Goal: Task Accomplishment & Management: Manage account settings

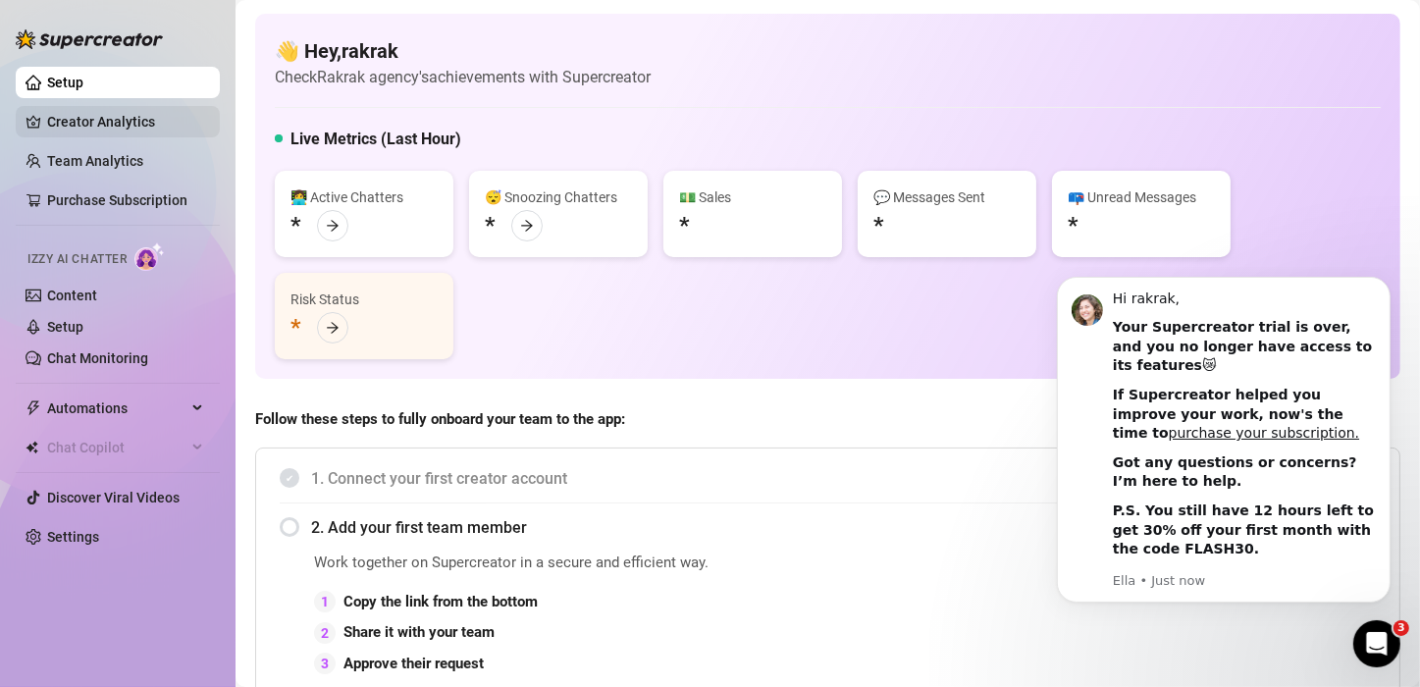
click at [124, 117] on link "Creator Analytics" at bounding box center [125, 121] width 157 height 31
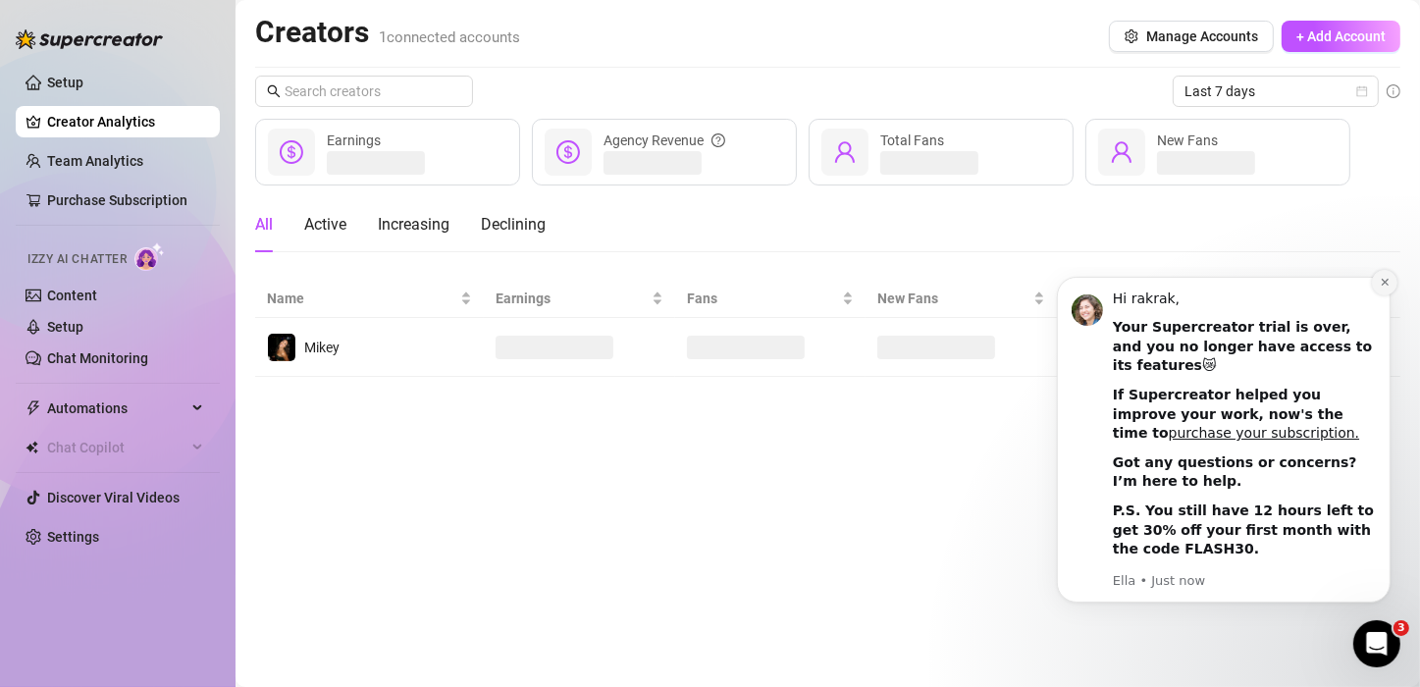
click at [1384, 285] on icon "Dismiss notification" at bounding box center [1383, 281] width 7 height 7
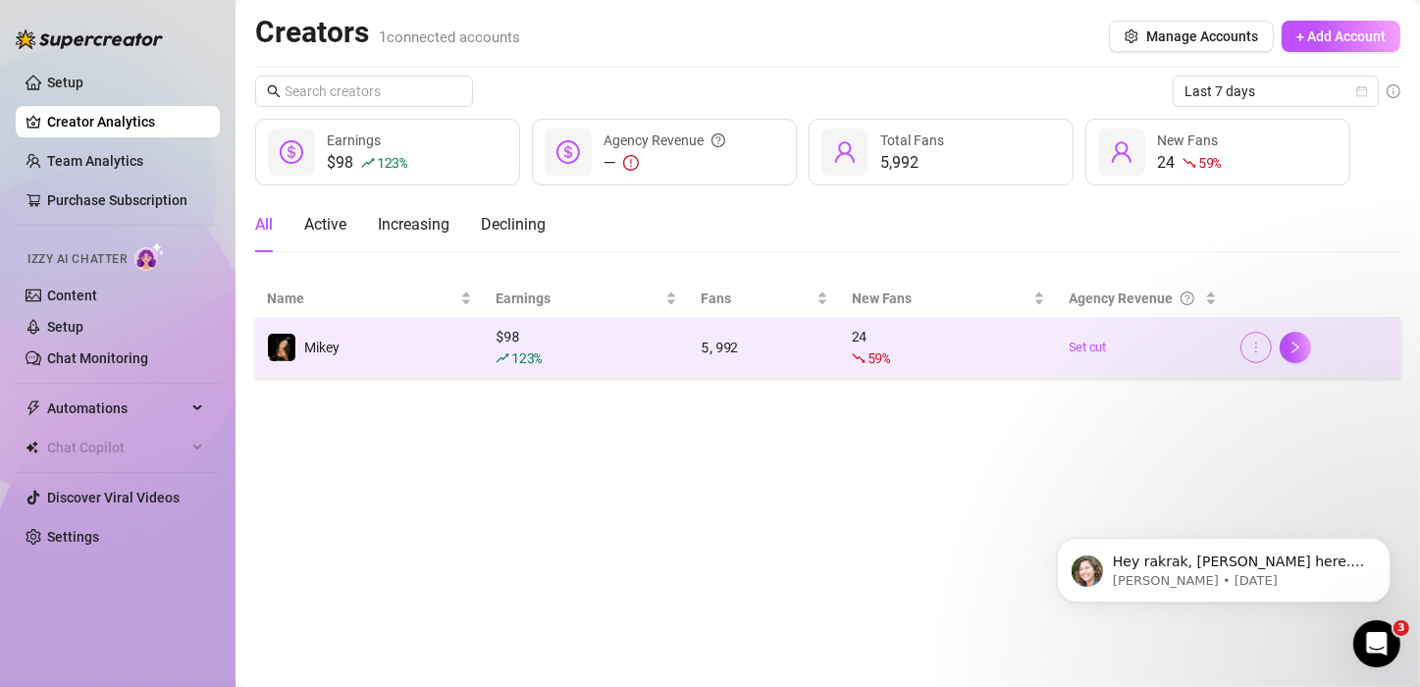
click at [1254, 352] on icon "more" at bounding box center [1256, 348] width 14 height 14
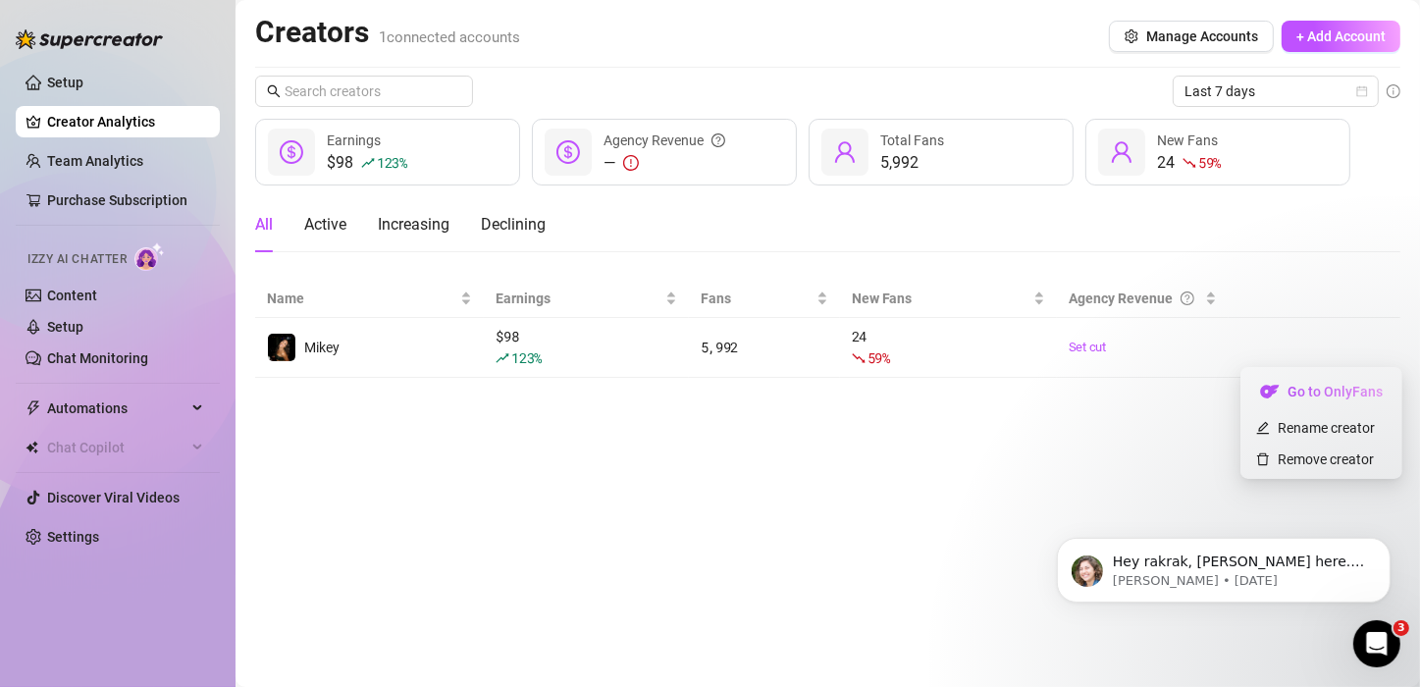
click at [1325, 456] on div "Hey rakrak, [PERSON_NAME] here. I hope you’re loving your new onlyfans superpow…" at bounding box center [1222, 478] width 361 height 245
click at [1255, 456] on div "Hey rakrak, [PERSON_NAME] here. I hope you’re loving your new onlyfans superpow…" at bounding box center [1222, 478] width 361 height 245
click at [1279, 456] on div "Hey rakrak, [PERSON_NAME] here. I hope you’re loving your new onlyfans superpow…" at bounding box center [1222, 478] width 361 height 245
click at [1278, 454] on div "Hey rakrak, [PERSON_NAME] here. I hope you’re loving your new onlyfans superpow…" at bounding box center [1222, 478] width 361 height 245
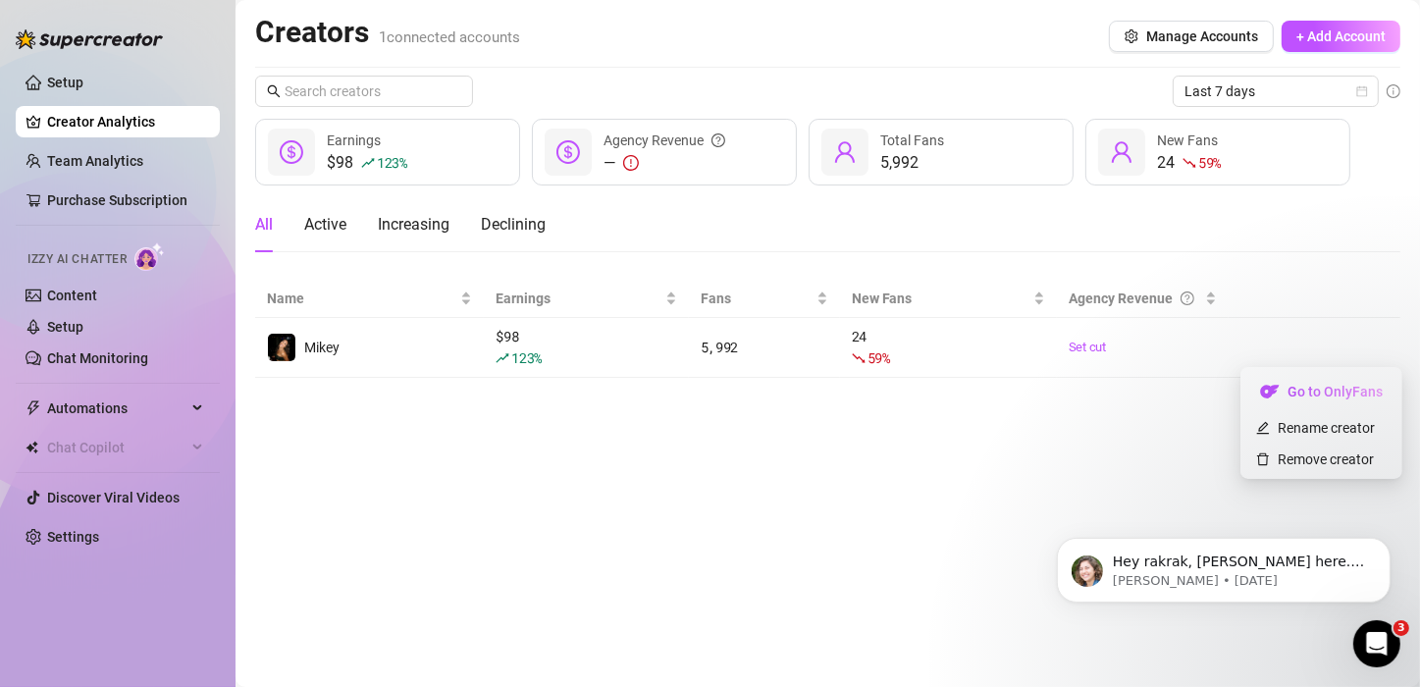
click at [1300, 456] on div "Hey rakrak, [PERSON_NAME] here. I hope you’re loving your new onlyfans superpow…" at bounding box center [1222, 478] width 361 height 245
click at [1334, 455] on div "Hey rakrak, [PERSON_NAME] here. I hope you’re loving your new onlyfans superpow…" at bounding box center [1222, 478] width 361 height 245
click at [1382, 546] on icon "Dismiss notification" at bounding box center [1384, 542] width 11 height 11
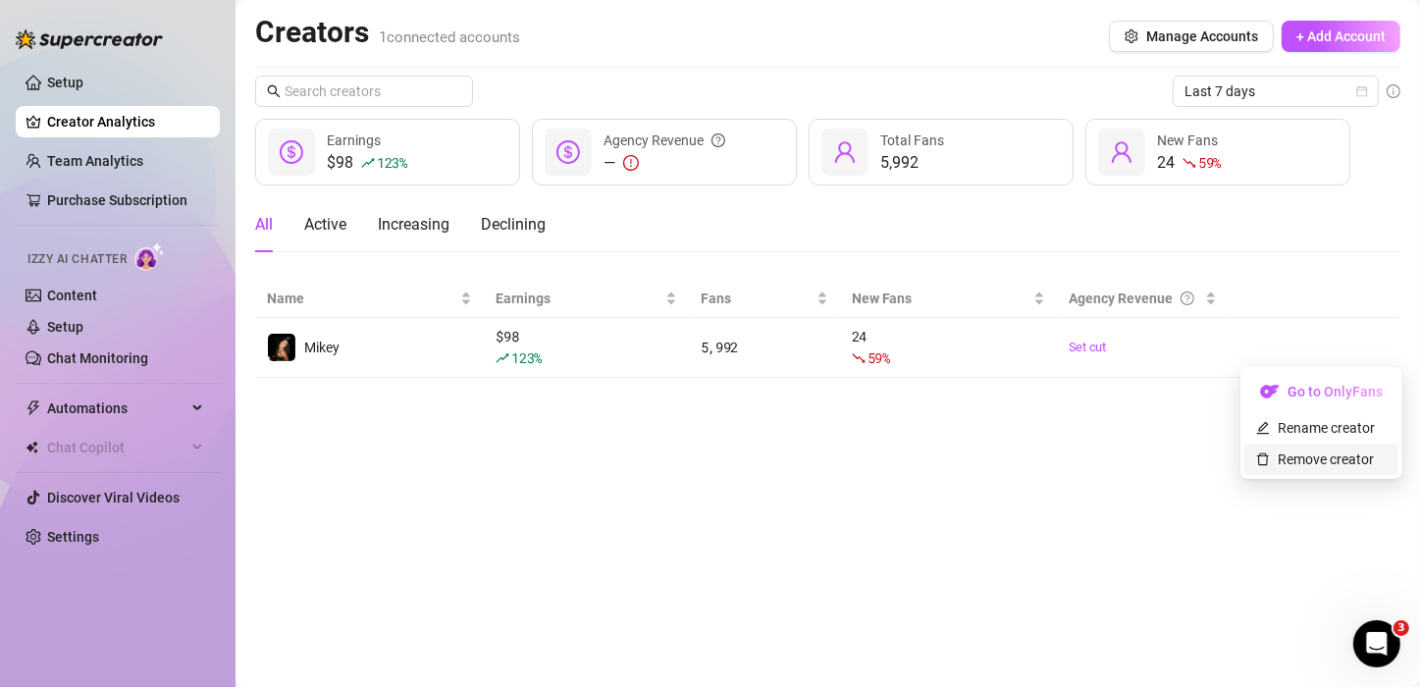
click at [1359, 458] on link "Remove creator" at bounding box center [1315, 460] width 118 height 16
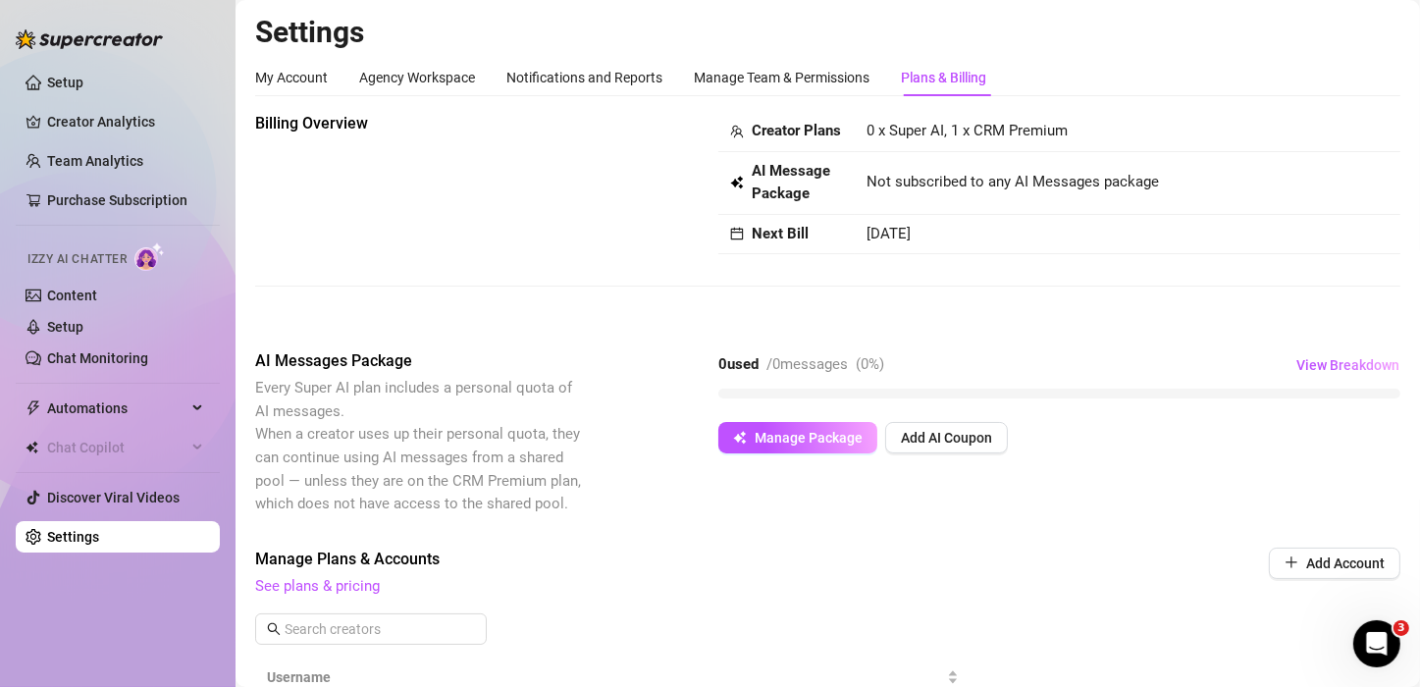
click at [142, 143] on ul "Setup Creator Analytics Team Analytics Purchase Subscription Izzy AI Chatter Co…" at bounding box center [118, 310] width 204 height 502
click at [143, 160] on link "Team Analytics" at bounding box center [95, 161] width 96 height 16
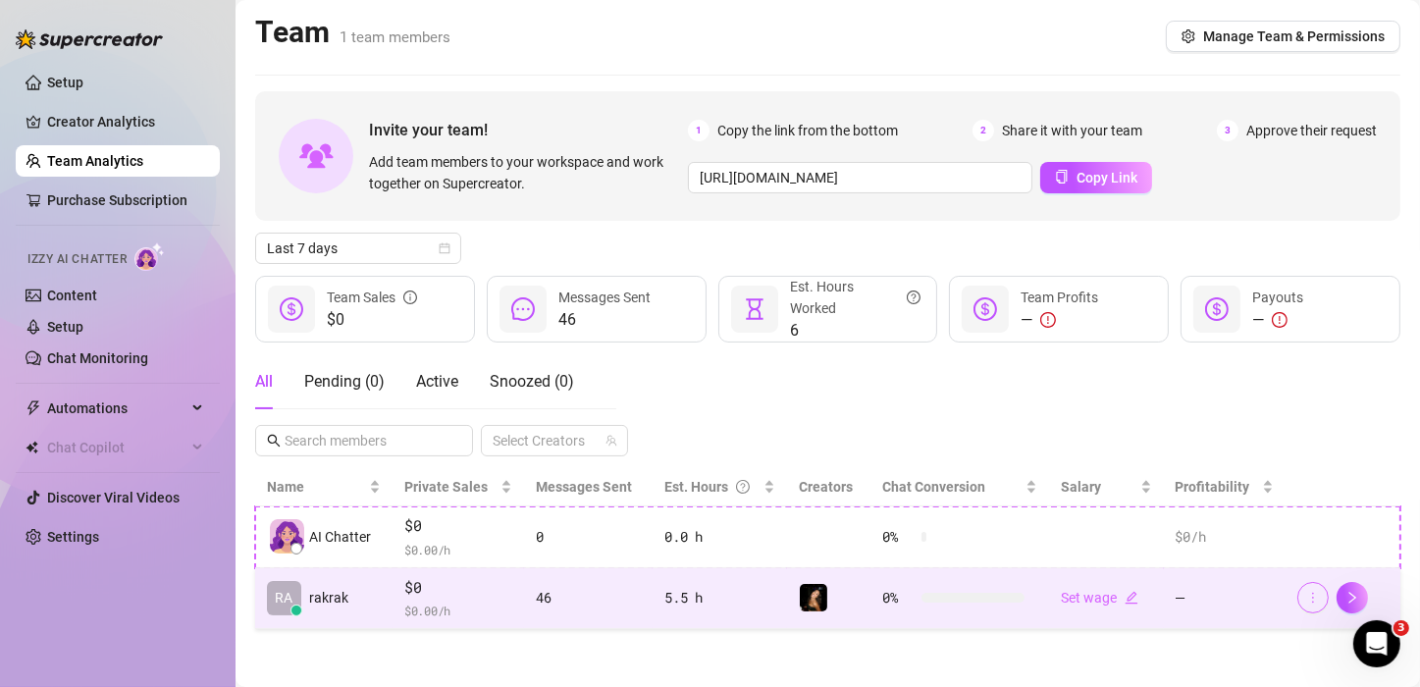
click at [1314, 595] on icon "more" at bounding box center [1313, 598] width 14 height 14
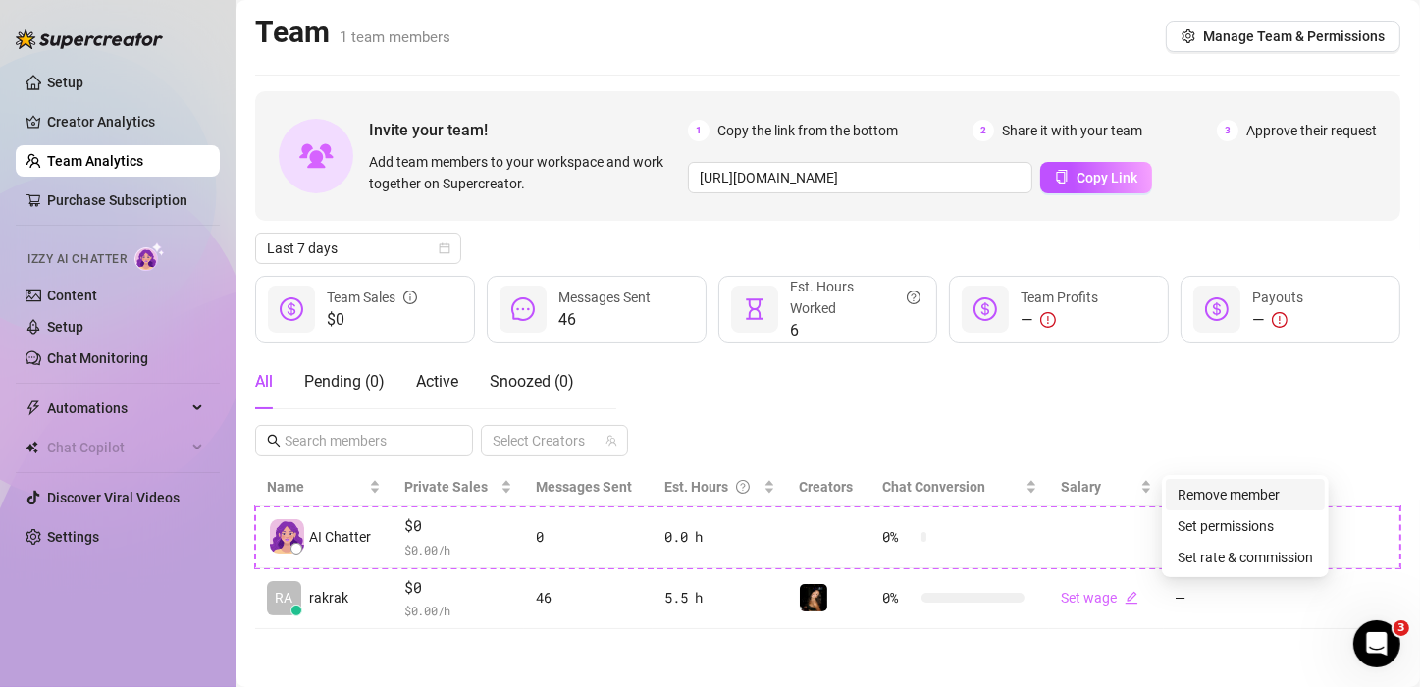
click at [1245, 489] on link "Remove member" at bounding box center [1229, 495] width 102 height 16
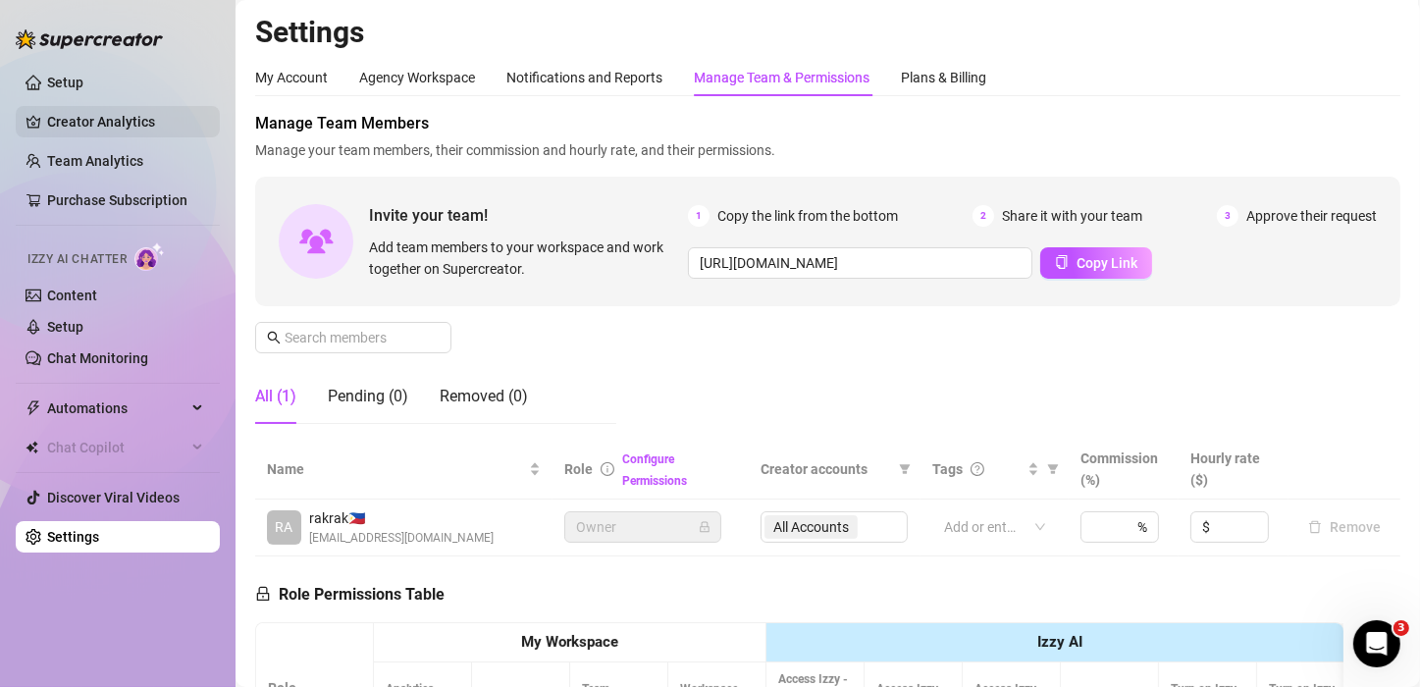
click at [127, 109] on link "Creator Analytics" at bounding box center [125, 121] width 157 height 31
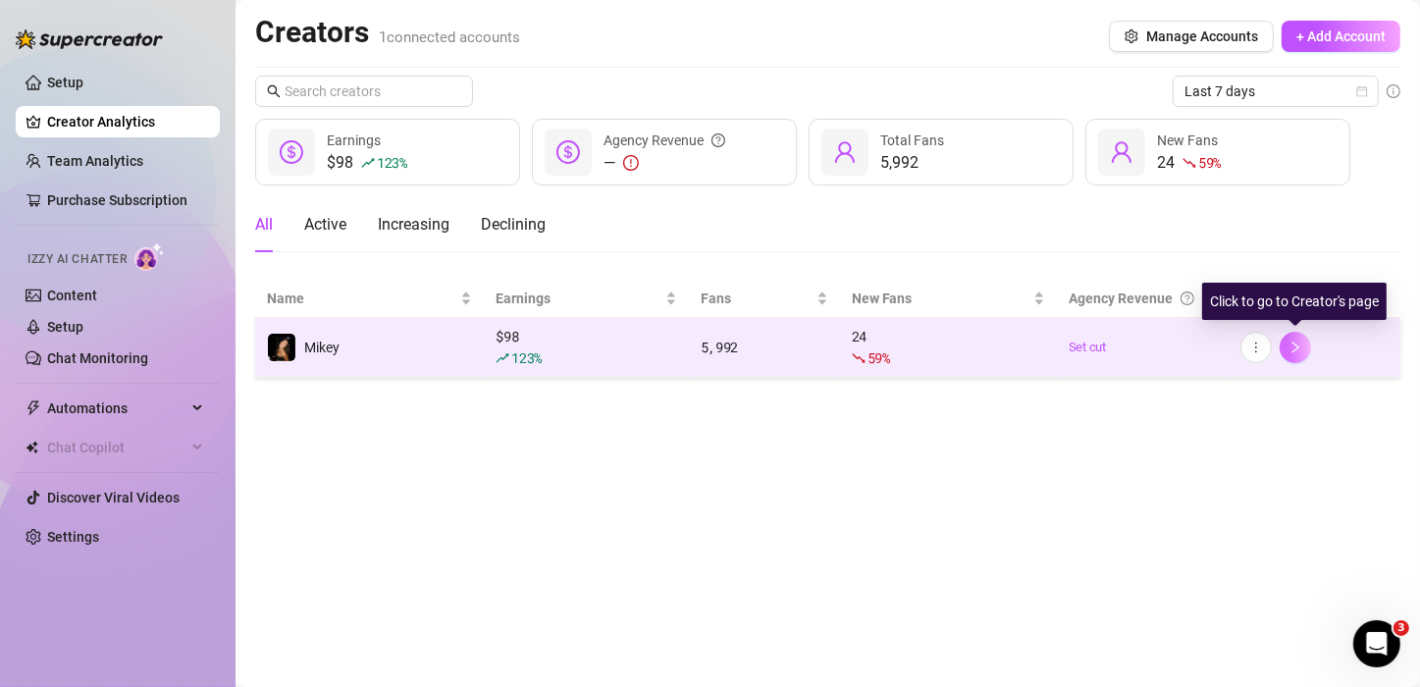
click at [1293, 351] on icon "right" at bounding box center [1296, 348] width 7 height 12
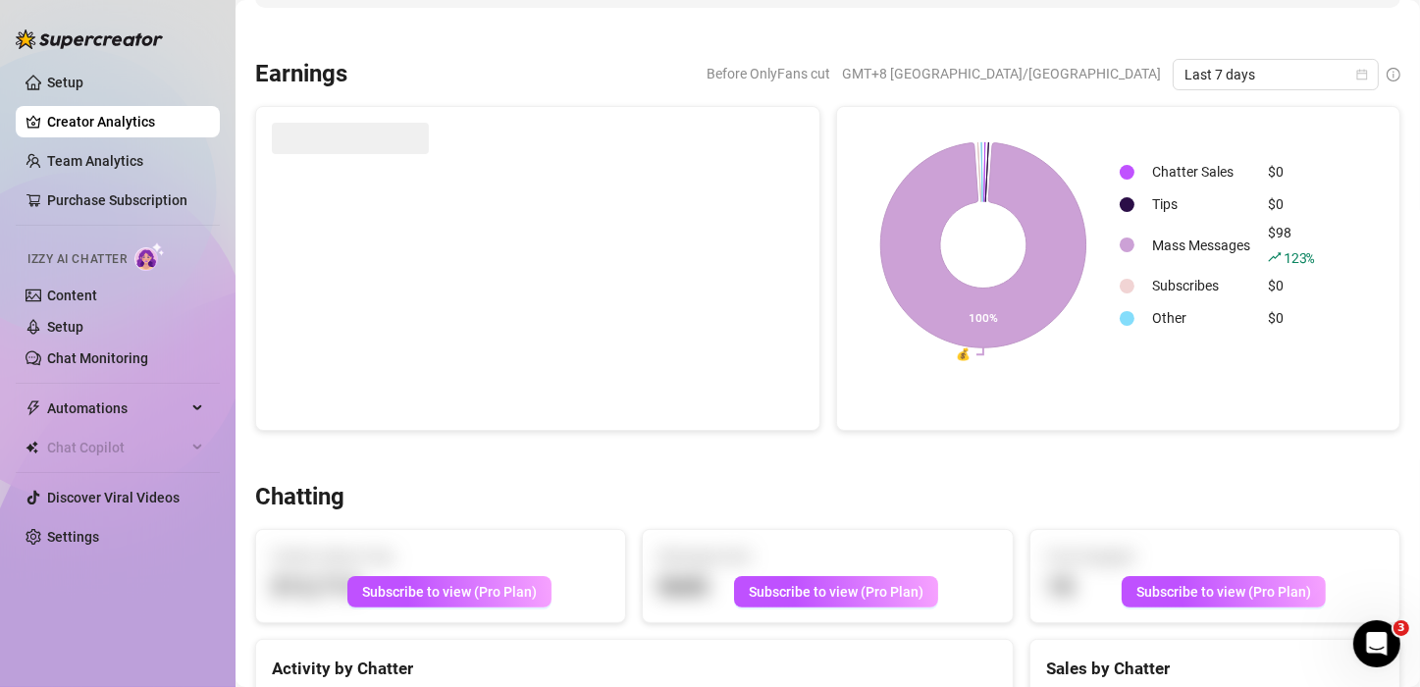
scroll to position [21, 0]
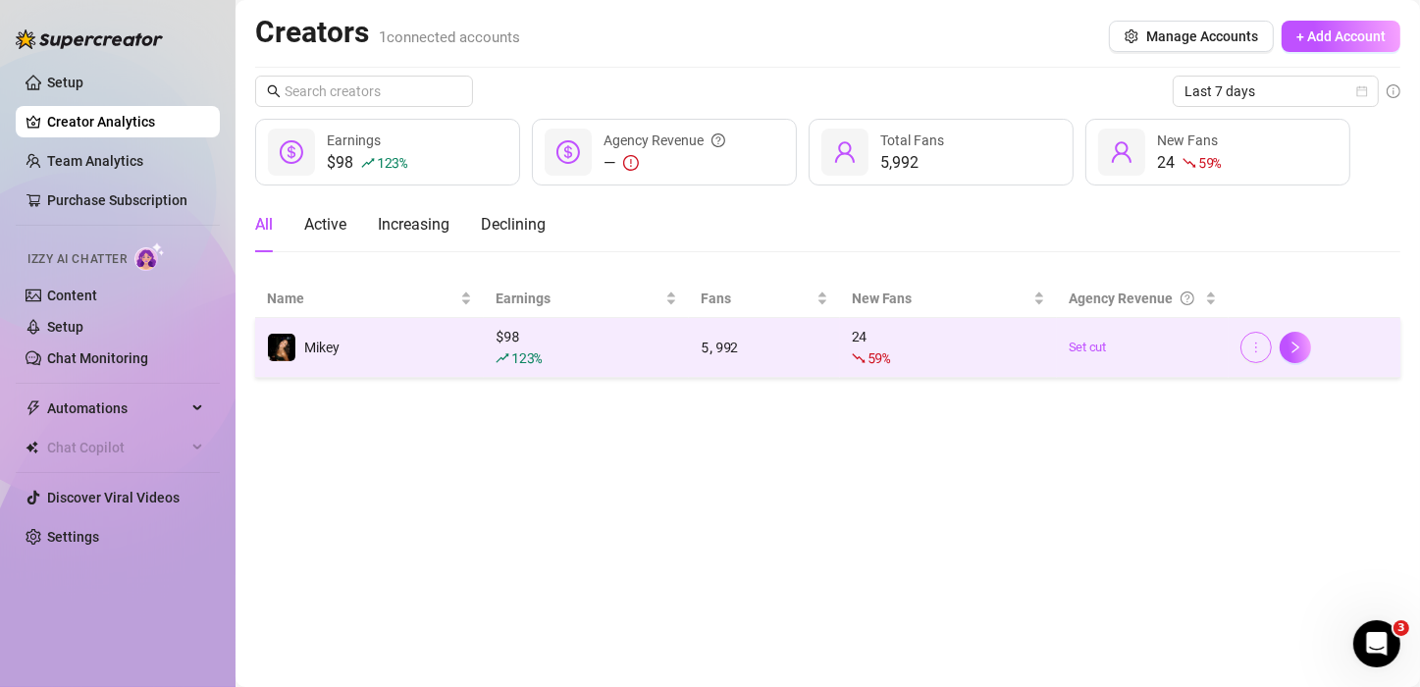
click at [1255, 346] on icon "more" at bounding box center [1256, 348] width 14 height 14
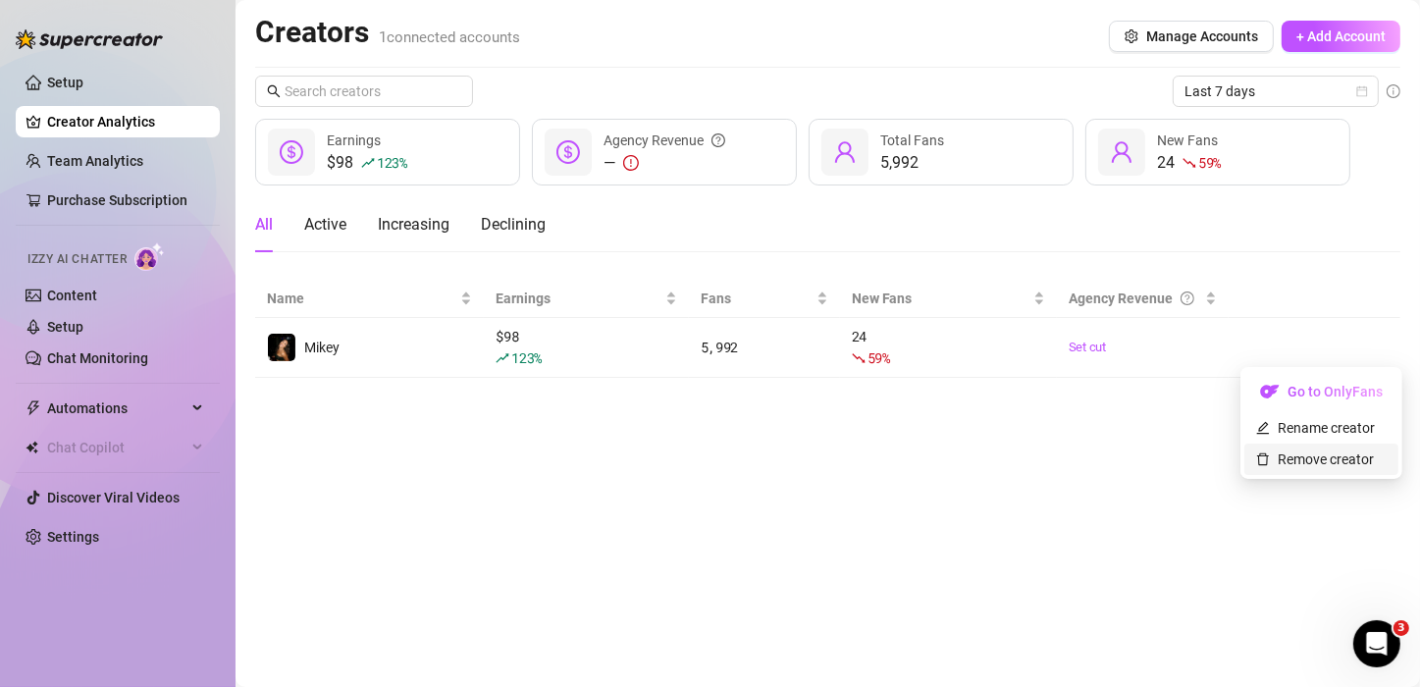
click at [1294, 456] on link "Remove creator" at bounding box center [1315, 460] width 118 height 16
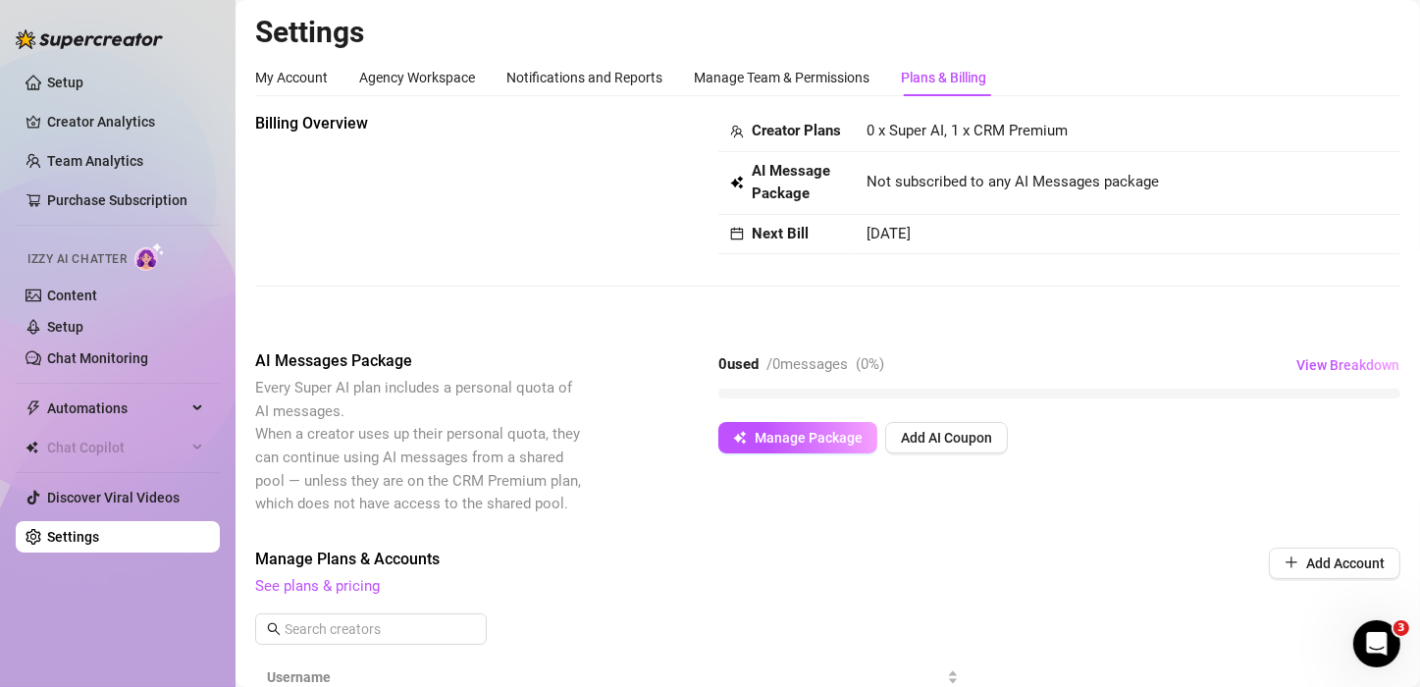
scroll to position [161, 0]
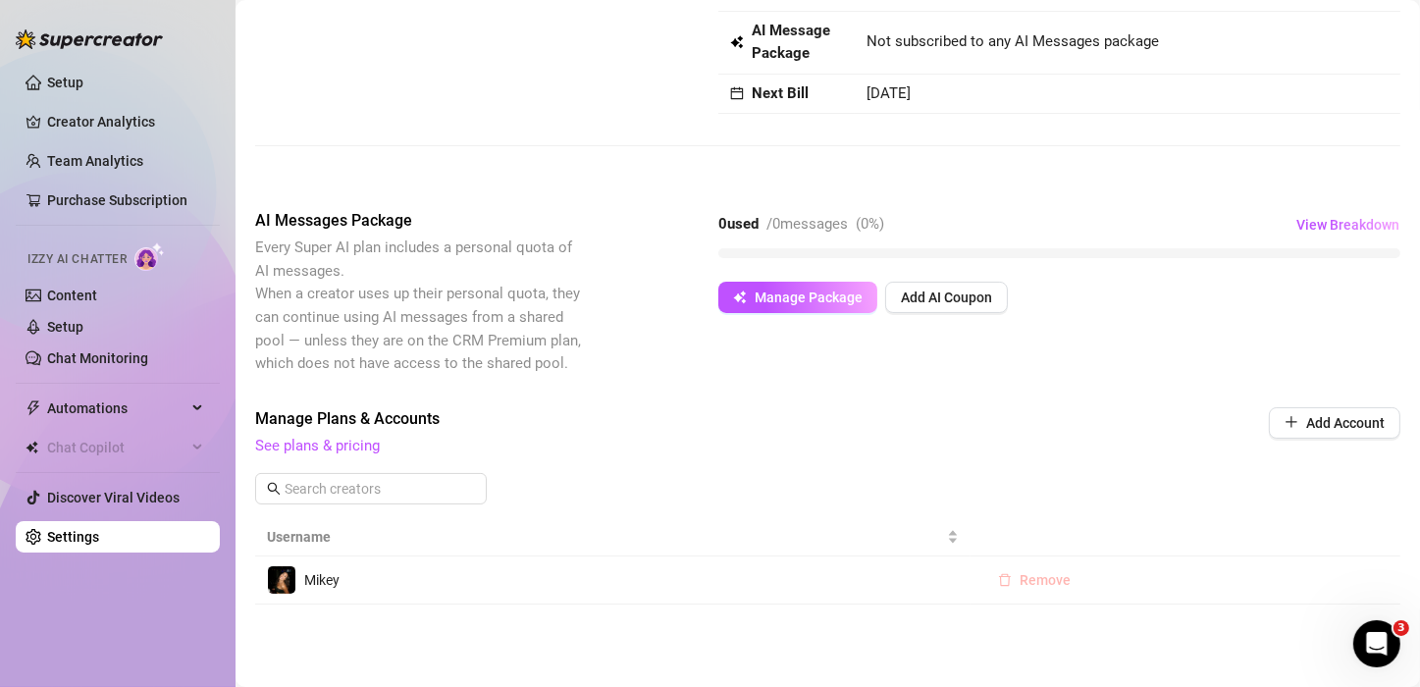
click at [1009, 580] on button "Remove" at bounding box center [1035, 579] width 104 height 31
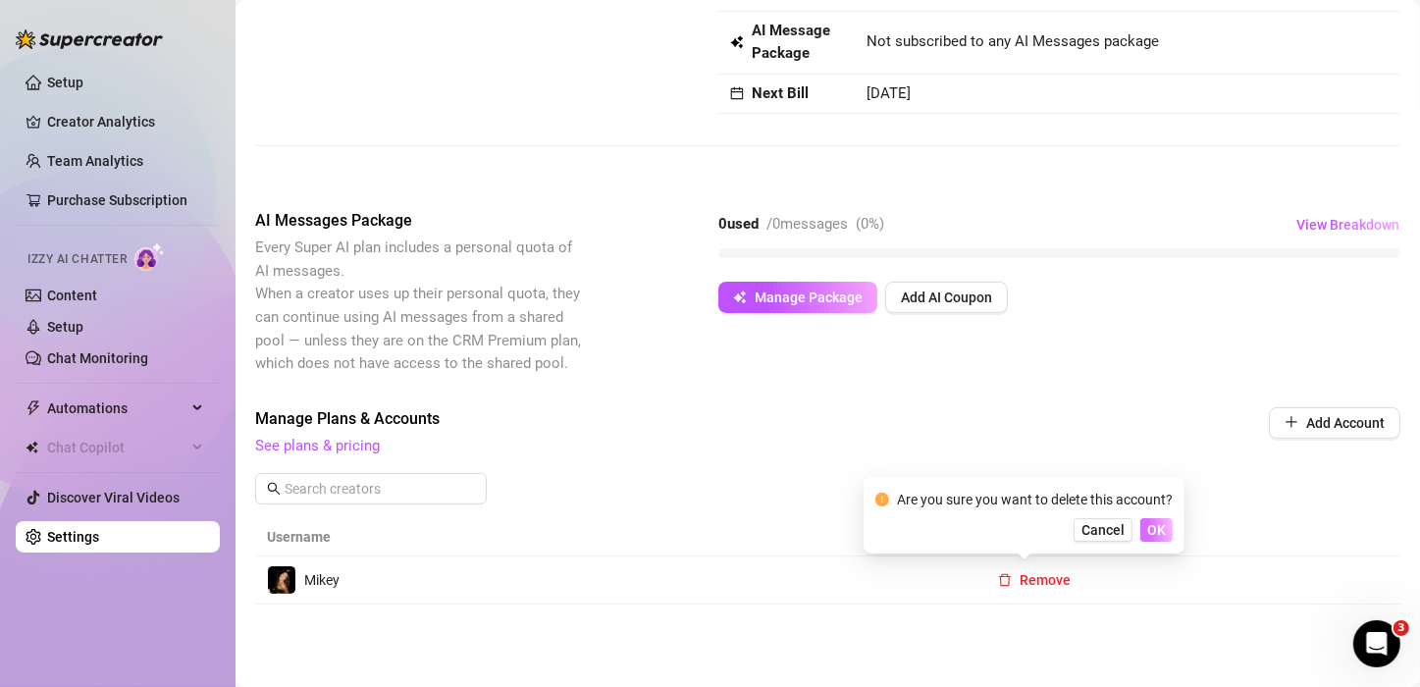
click at [1153, 531] on span "OK" at bounding box center [1156, 530] width 19 height 16
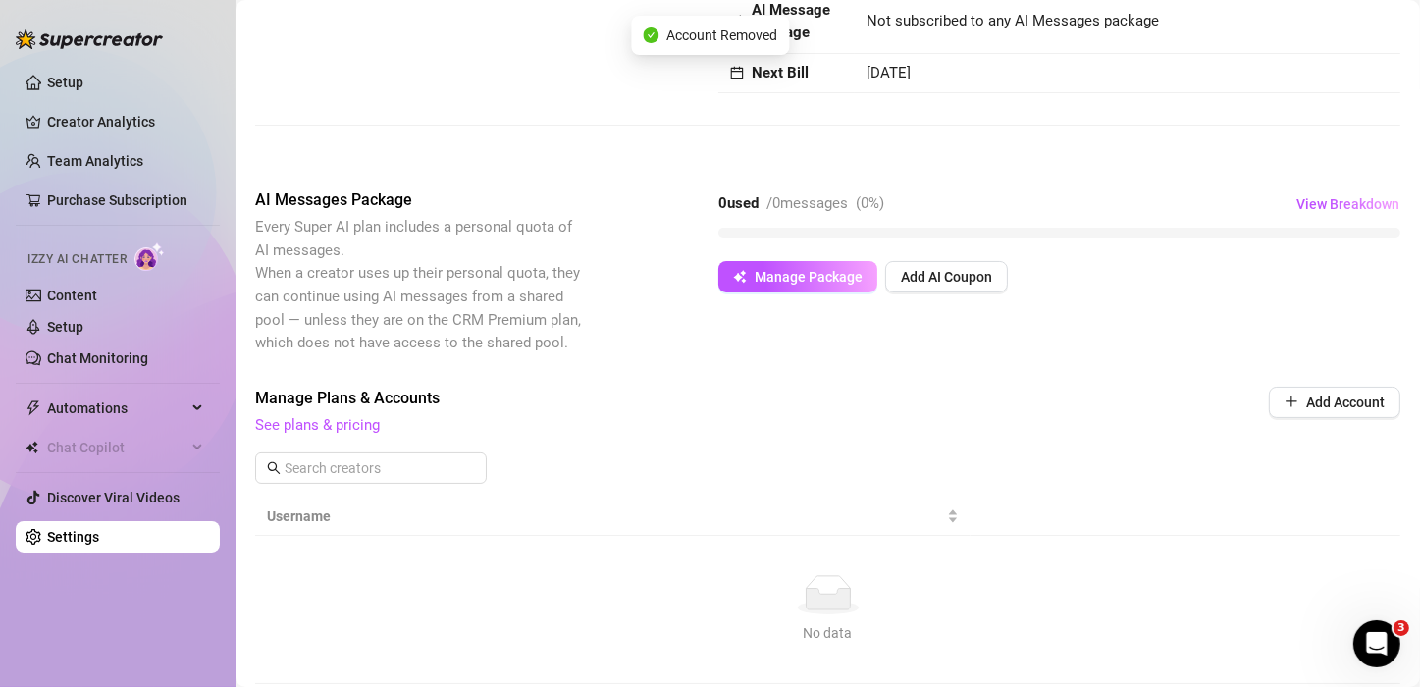
click at [99, 535] on link "Settings" at bounding box center [73, 537] width 52 height 16
click at [47, 529] on link "Settings" at bounding box center [73, 537] width 52 height 16
click at [47, 532] on link "Settings" at bounding box center [73, 537] width 52 height 16
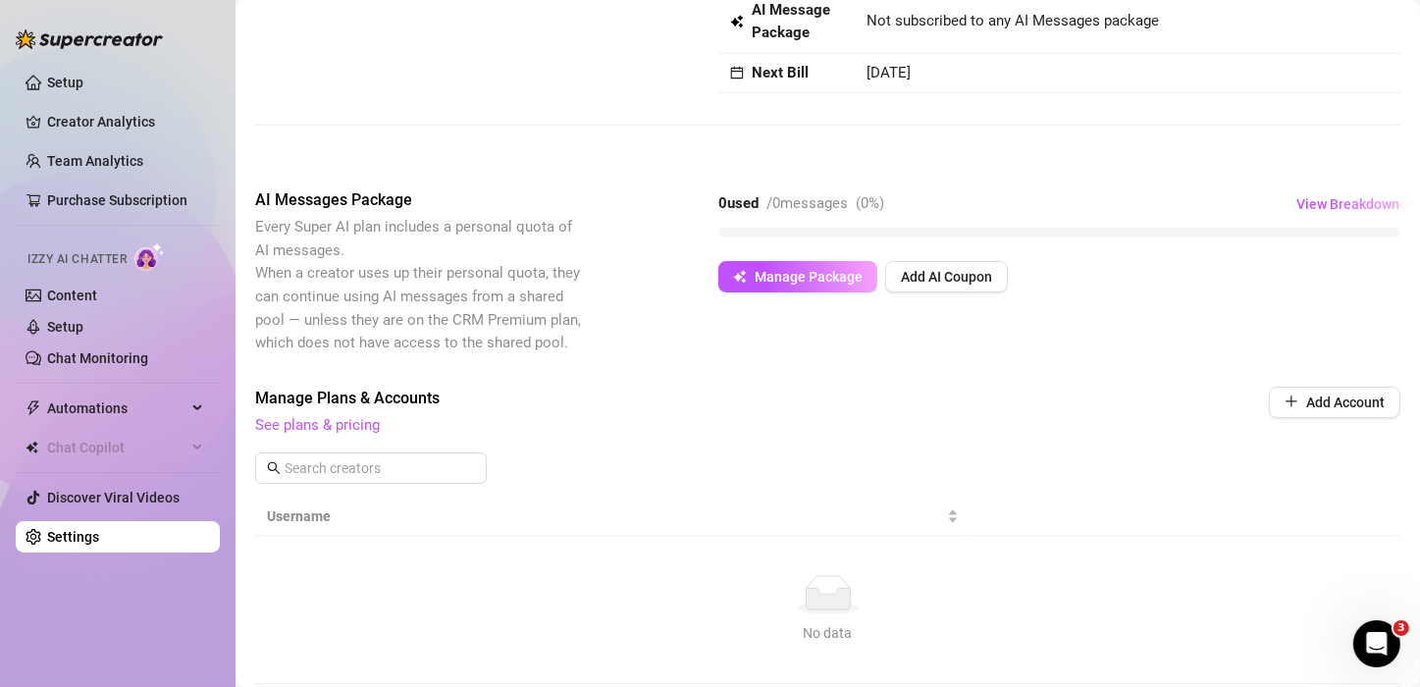
click at [47, 532] on link "Settings" at bounding box center [73, 537] width 52 height 16
click at [47, 531] on link "Settings" at bounding box center [73, 537] width 52 height 16
click at [97, 529] on link "Settings" at bounding box center [73, 537] width 52 height 16
